Goal: Information Seeking & Learning: Compare options

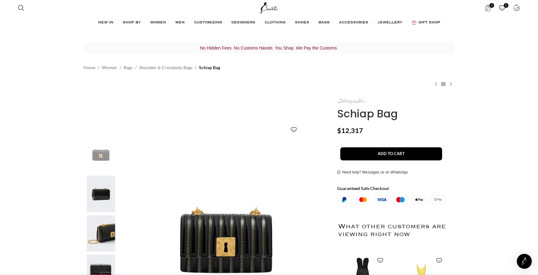
click at [346, 103] on img at bounding box center [351, 101] width 28 height 6
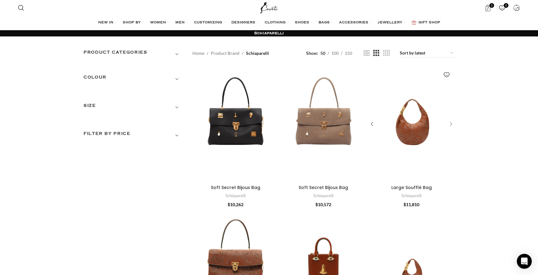
click at [451, 124] on div "Large Soufflé Bag" at bounding box center [449, 124] width 9 height 9
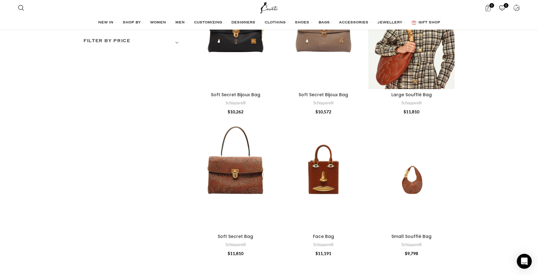
scroll to position [95, 0]
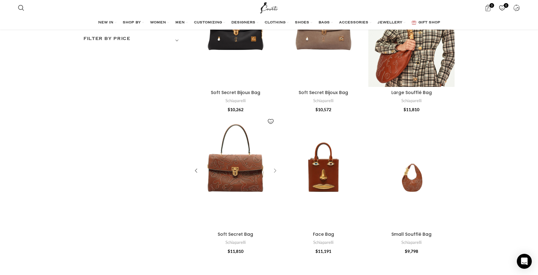
click at [277, 170] on div "Soft Secret Bag" at bounding box center [273, 170] width 9 height 9
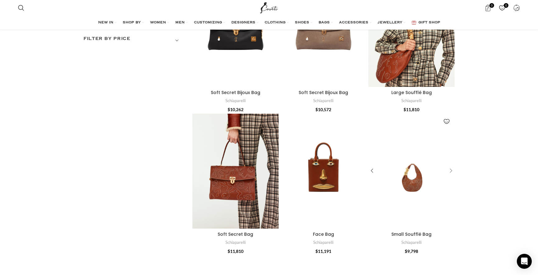
click at [450, 169] on div "Small Soufflé Bag" at bounding box center [449, 170] width 9 height 9
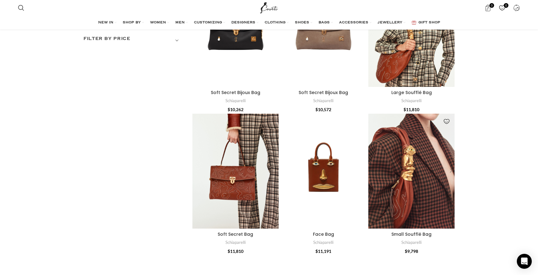
click at [451, 169] on div "Small Soufflé Bag" at bounding box center [449, 170] width 9 height 9
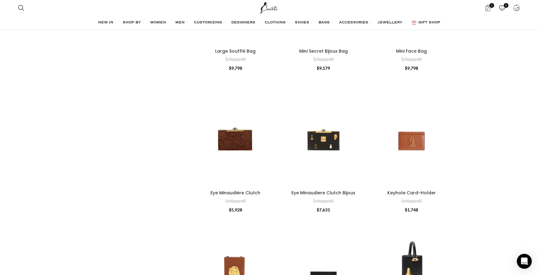
scroll to position [562, 0]
click at [275, 130] on div "Eye Minaudière Clutch" at bounding box center [273, 128] width 9 height 9
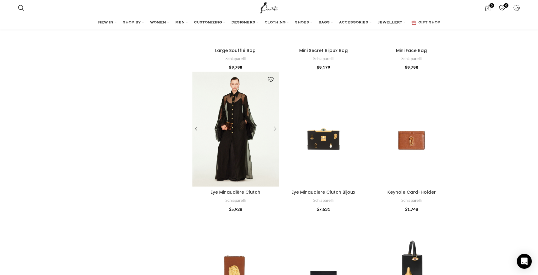
click at [275, 130] on div "Eye Minaudière Clutch" at bounding box center [273, 128] width 9 height 9
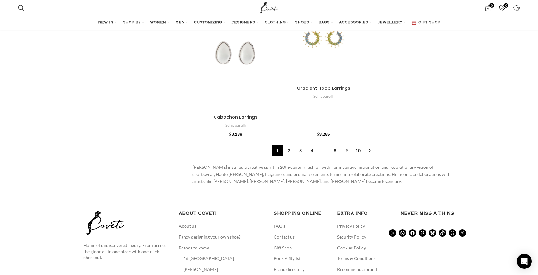
scroll to position [2200, 0]
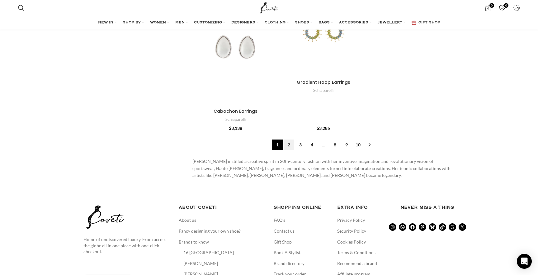
click at [288, 143] on link "2" at bounding box center [289, 145] width 11 height 11
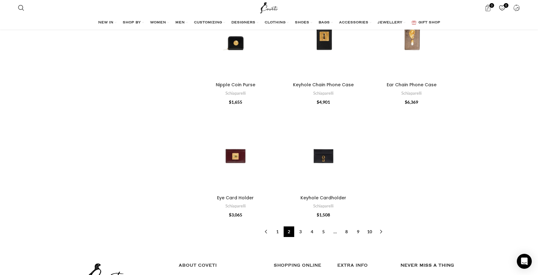
scroll to position [2002, 0]
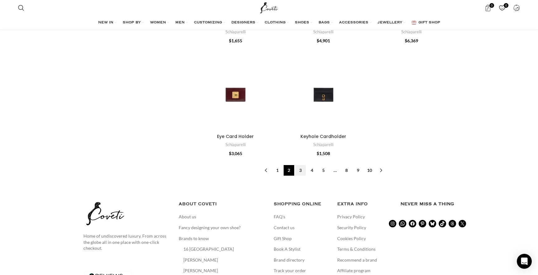
click at [297, 169] on link "3" at bounding box center [300, 170] width 11 height 11
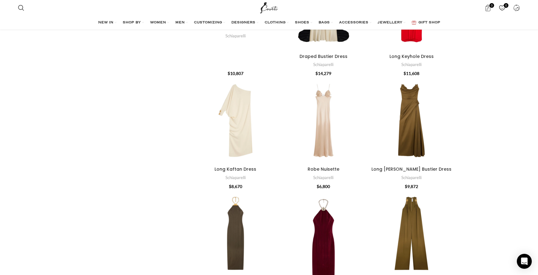
scroll to position [1698, 0]
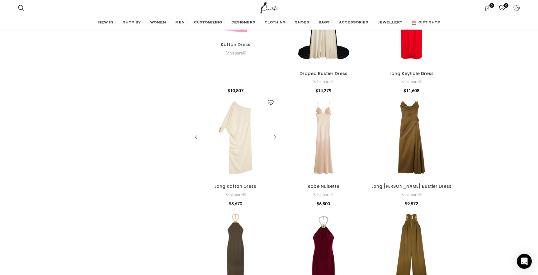
click at [278, 136] on div "Long Kaftan Dress" at bounding box center [273, 137] width 9 height 9
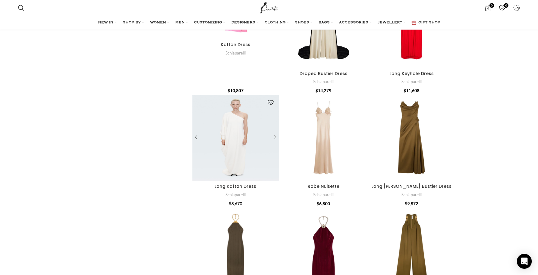
click at [275, 138] on div "Long Kaftan Dress" at bounding box center [273, 137] width 9 height 9
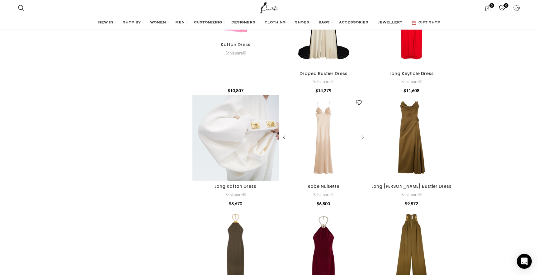
click at [364, 138] on div "Robe Nuisette" at bounding box center [361, 137] width 9 height 9
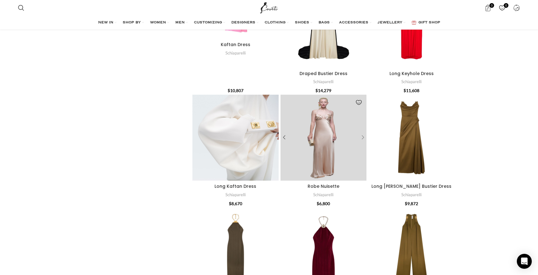
click at [364, 138] on div "Robe Nuisette" at bounding box center [361, 137] width 9 height 9
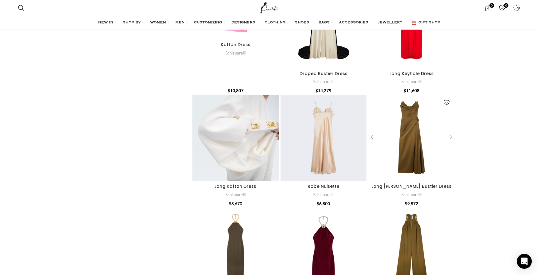
click at [451, 135] on div "Long Stoup Bustier Dress" at bounding box center [449, 137] width 9 height 9
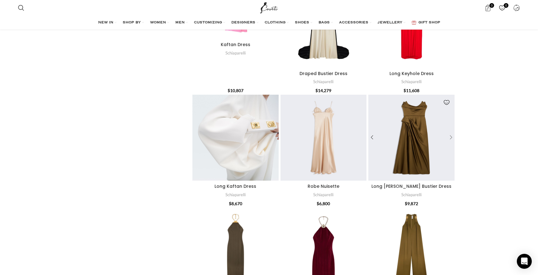
click at [451, 135] on div "Long Stoup Bustier Dress" at bounding box center [449, 137] width 9 height 9
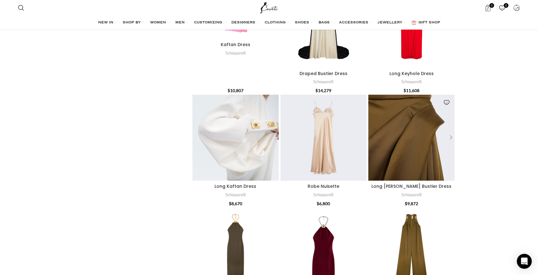
click at [451, 135] on div "Long Stoup Bustier Dress" at bounding box center [449, 137] width 9 height 9
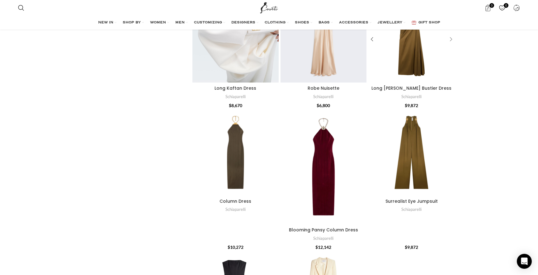
scroll to position [1829, 0]
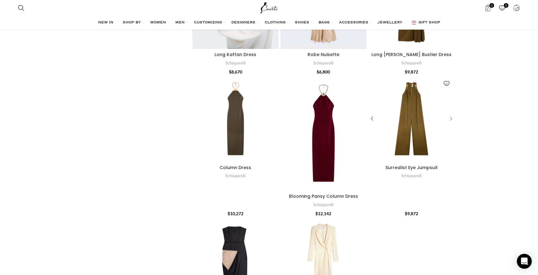
click at [453, 120] on div "Surrealist Eye Jumpsuit" at bounding box center [449, 118] width 9 height 9
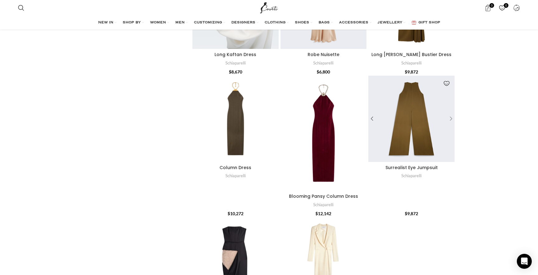
click at [453, 120] on div "Surrealist Eye Jumpsuit" at bounding box center [449, 118] width 9 height 9
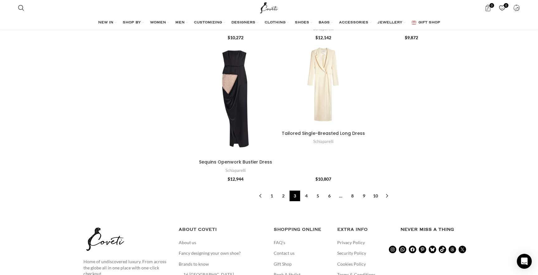
scroll to position [2026, 0]
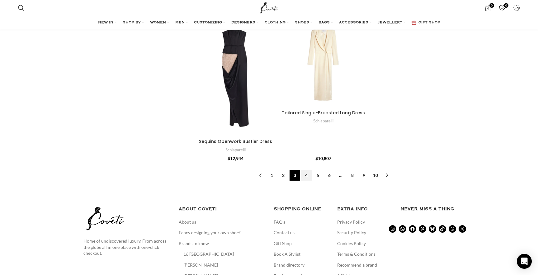
click at [307, 172] on link "4" at bounding box center [306, 175] width 11 height 11
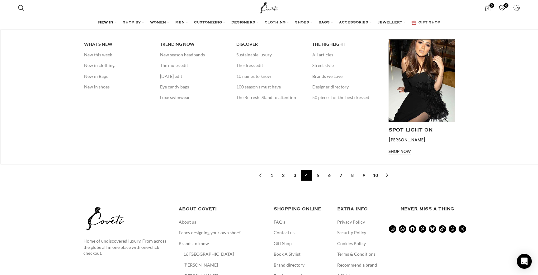
click at [112, 21] on span "NEW IN" at bounding box center [105, 22] width 15 height 5
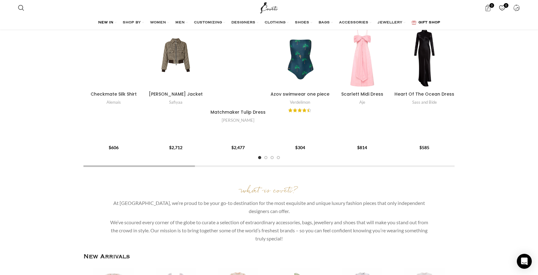
scroll to position [384, 0]
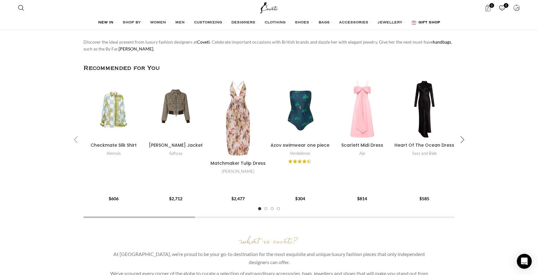
click at [461, 142] on div "Next slide" at bounding box center [463, 140] width 16 height 16
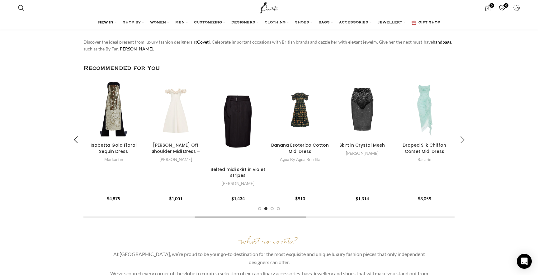
click at [461, 142] on div "Next slide" at bounding box center [463, 140] width 16 height 16
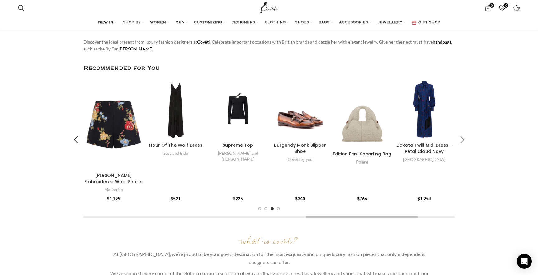
click at [461, 141] on div "Next slide" at bounding box center [463, 140] width 16 height 16
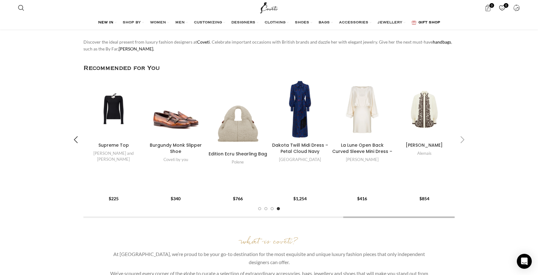
click at [460, 141] on div "Next slide" at bounding box center [463, 140] width 16 height 16
click at [463, 141] on div "Next slide" at bounding box center [463, 140] width 16 height 16
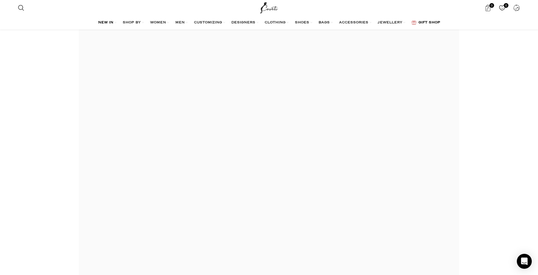
scroll to position [0, 0]
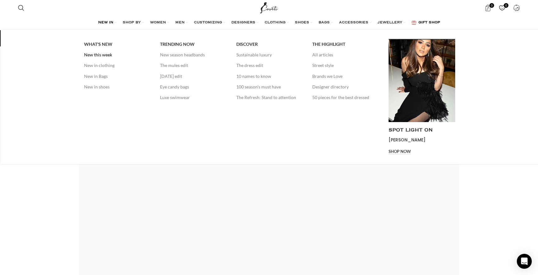
click at [109, 54] on link "New this week" at bounding box center [117, 55] width 67 height 11
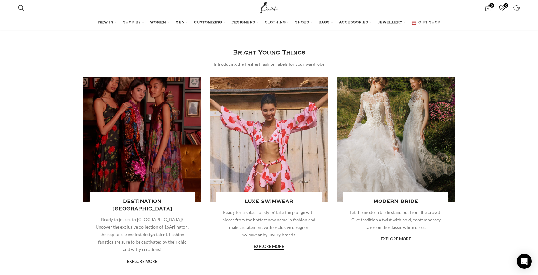
scroll to position [701, 0]
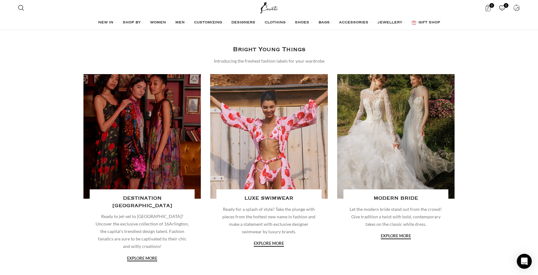
click at [268, 173] on link "Banner link" at bounding box center [268, 136] width 117 height 125
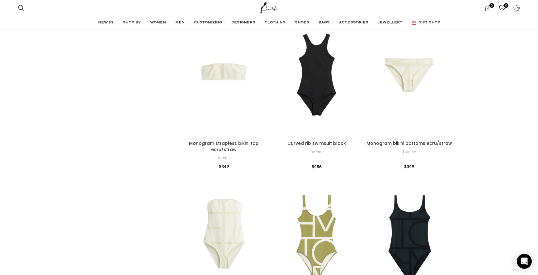
scroll to position [230, 0]
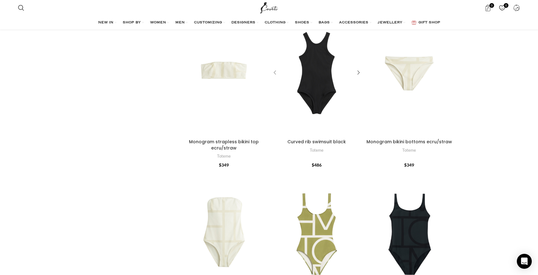
click at [274, 74] on div "Curved rib swimsuit black" at bounding box center [275, 72] width 9 height 9
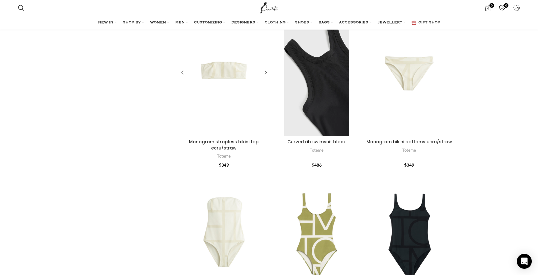
click at [183, 69] on div "Monogram strapless bikini top ecru/straw" at bounding box center [183, 72] width 9 height 9
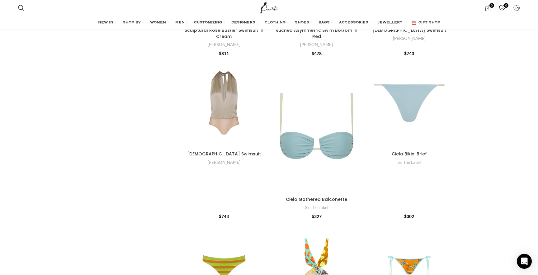
scroll to position [1106, 0]
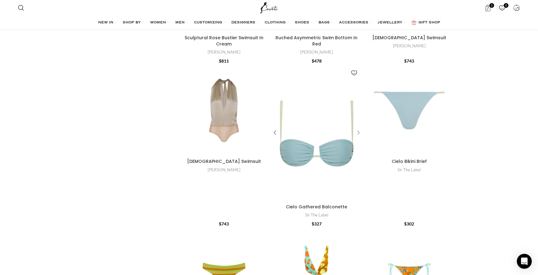
click at [357, 137] on div "Cielo Gathered Balconette" at bounding box center [357, 132] width 9 height 9
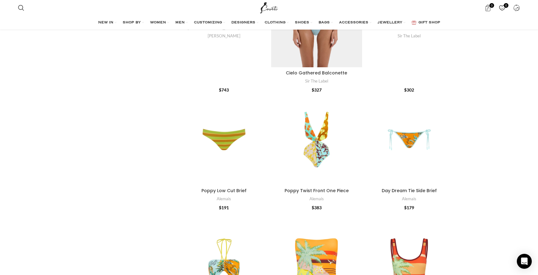
scroll to position [1241, 0]
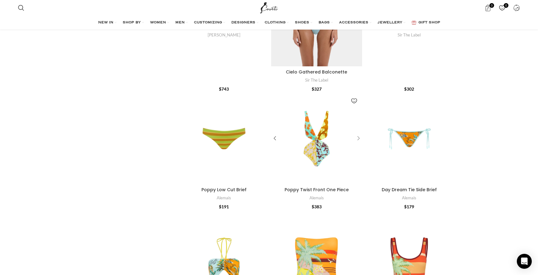
click at [357, 136] on div "Poppy Twist Front One Piece" at bounding box center [357, 138] width 9 height 9
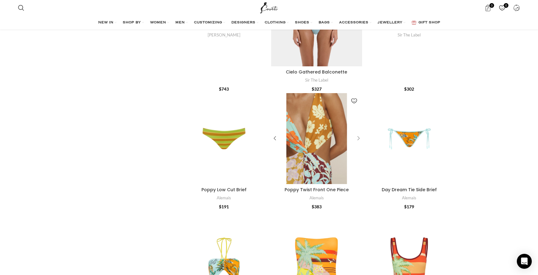
click at [357, 136] on div "Poppy Twist Front One Piece" at bounding box center [357, 138] width 9 height 9
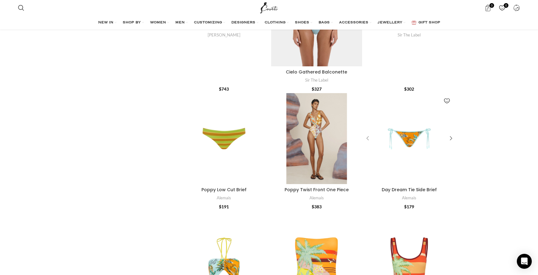
click at [368, 137] on div "Day Dream Tie Side Brief" at bounding box center [368, 138] width 9 height 9
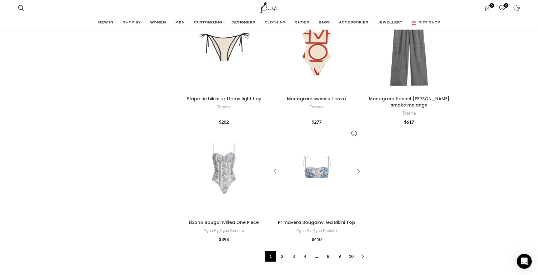
scroll to position [2320, 0]
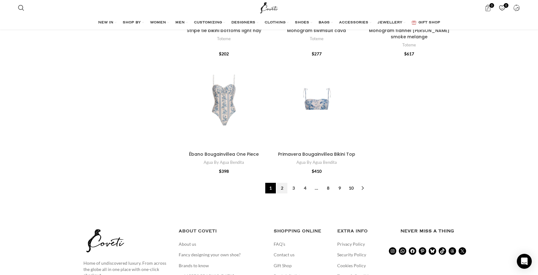
click at [283, 187] on link "2" at bounding box center [282, 188] width 11 height 11
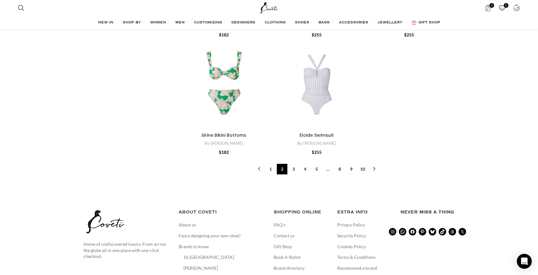
scroll to position [2104, 0]
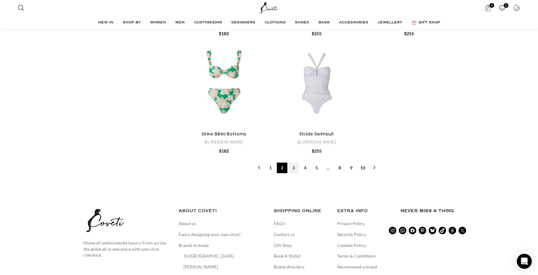
click at [295, 163] on link "3" at bounding box center [293, 168] width 11 height 11
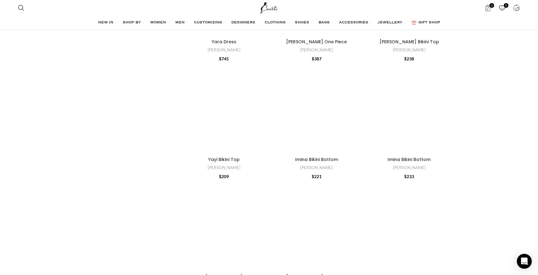
scroll to position [1061, 0]
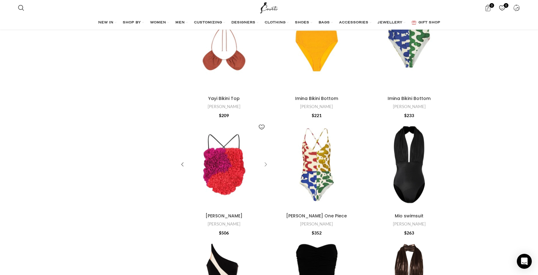
click at [265, 168] on div "Andrea Top" at bounding box center [264, 164] width 9 height 9
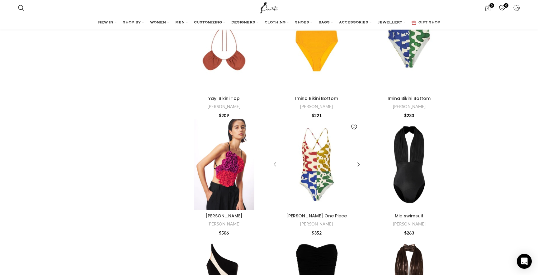
click at [347, 163] on div "Emma One Piece" at bounding box center [353, 164] width 18 height 91
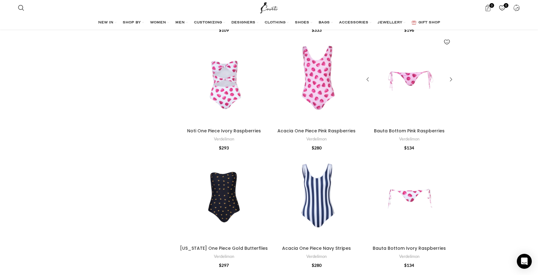
scroll to position [1708, 0]
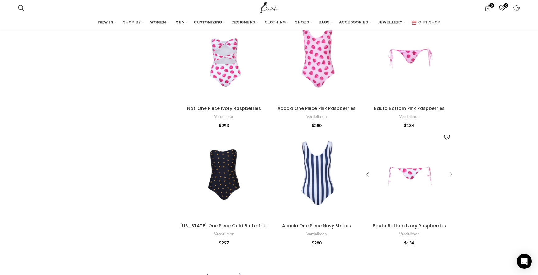
click at [452, 174] on div "Bauta Bottom Ivory Raspberries" at bounding box center [449, 174] width 9 height 9
click at [448, 59] on div "Bauta Bottom Pink Raspberries" at bounding box center [449, 57] width 9 height 9
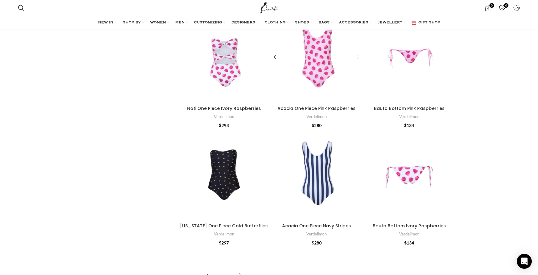
click at [359, 57] on div "Acacia One Piece Pink Raspberries" at bounding box center [357, 57] width 9 height 9
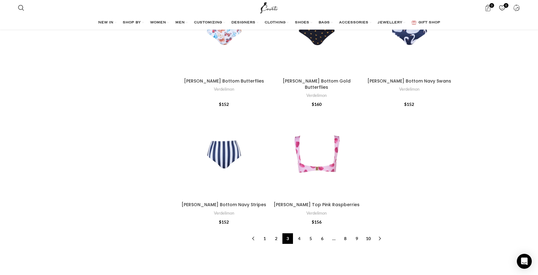
scroll to position [2132, 0]
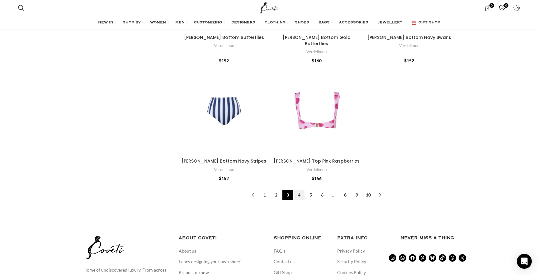
click at [302, 190] on link "4" at bounding box center [299, 195] width 11 height 11
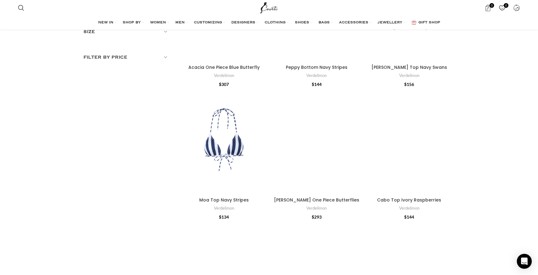
scroll to position [103, 0]
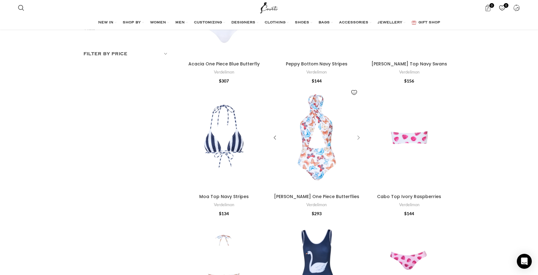
click at [360, 138] on div "Deborah One Piece Butterflies" at bounding box center [357, 137] width 9 height 9
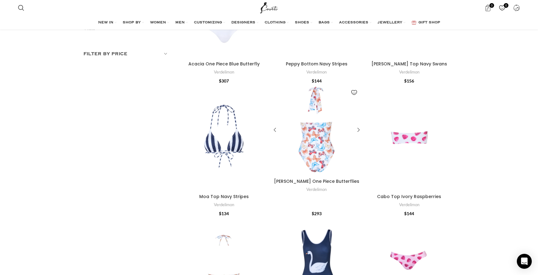
click at [360, 138] on div "Deborah One Piece Butterflies" at bounding box center [339, 130] width 45 height 91
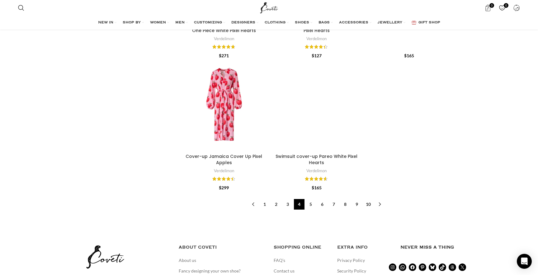
scroll to position [2239, 0]
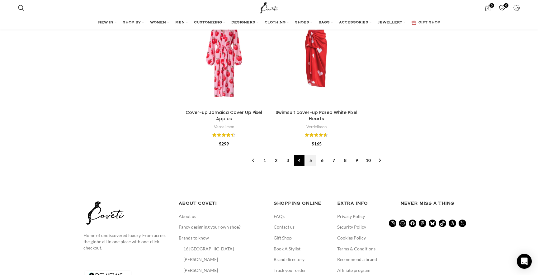
click at [311, 159] on link "5" at bounding box center [311, 160] width 11 height 11
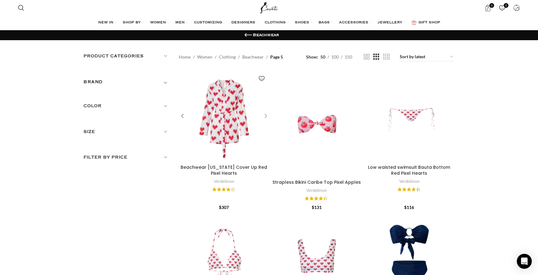
click at [267, 117] on div "Beachwear Georgia Cover Up Red Pixel Hearts" at bounding box center [264, 115] width 9 height 9
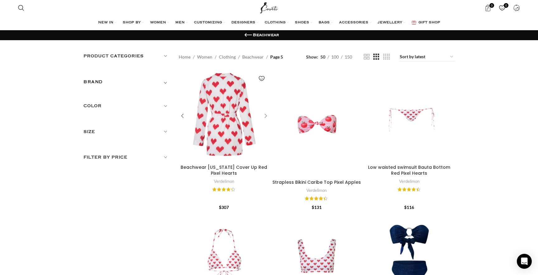
click at [267, 117] on div "Beachwear Georgia Cover Up Red Pixel Hearts" at bounding box center [264, 115] width 9 height 9
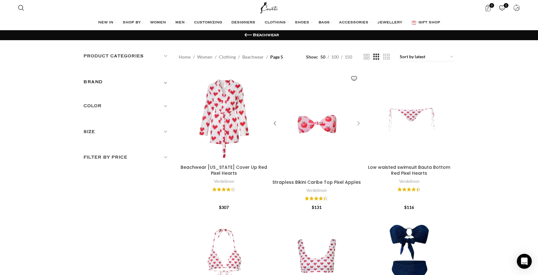
click at [355, 121] on div "Strapless Bikini Caribe Top Pixel Apples" at bounding box center [357, 123] width 9 height 9
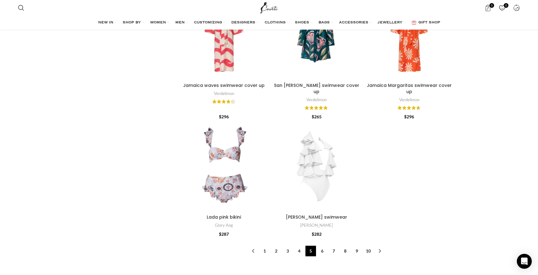
scroll to position [2083, 0]
click at [324, 245] on link "6" at bounding box center [322, 250] width 11 height 11
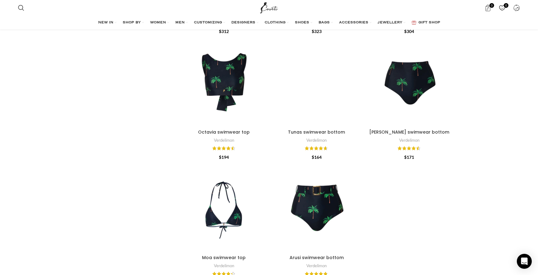
scroll to position [1993, 0]
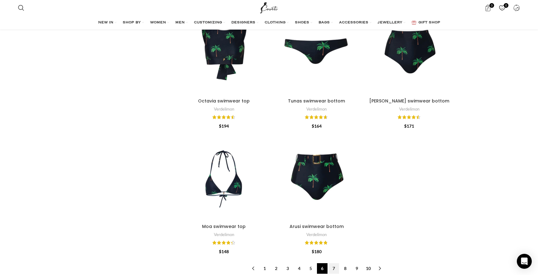
click at [337, 263] on link "7" at bounding box center [334, 268] width 11 height 11
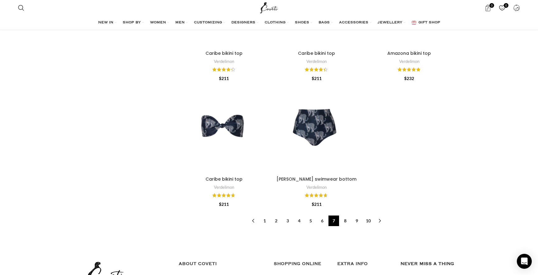
scroll to position [2172, 0]
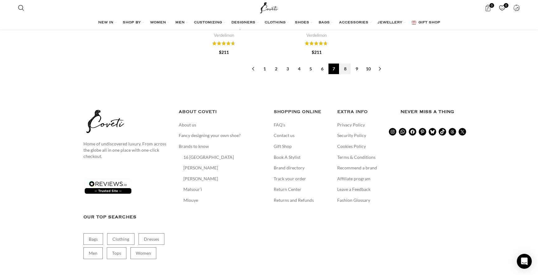
click at [348, 64] on link "8" at bounding box center [345, 69] width 11 height 11
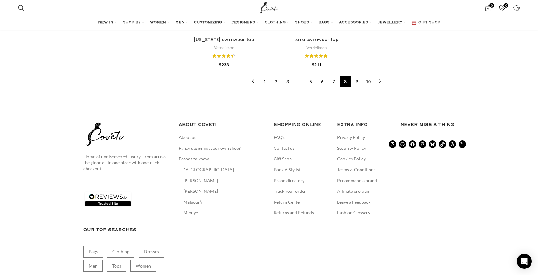
scroll to position [2099, 0]
click at [367, 83] on link "10" at bounding box center [368, 80] width 11 height 11
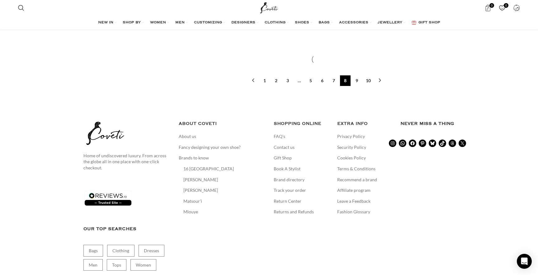
scroll to position [207, 0]
